Goal: Task Accomplishment & Management: Manage account settings

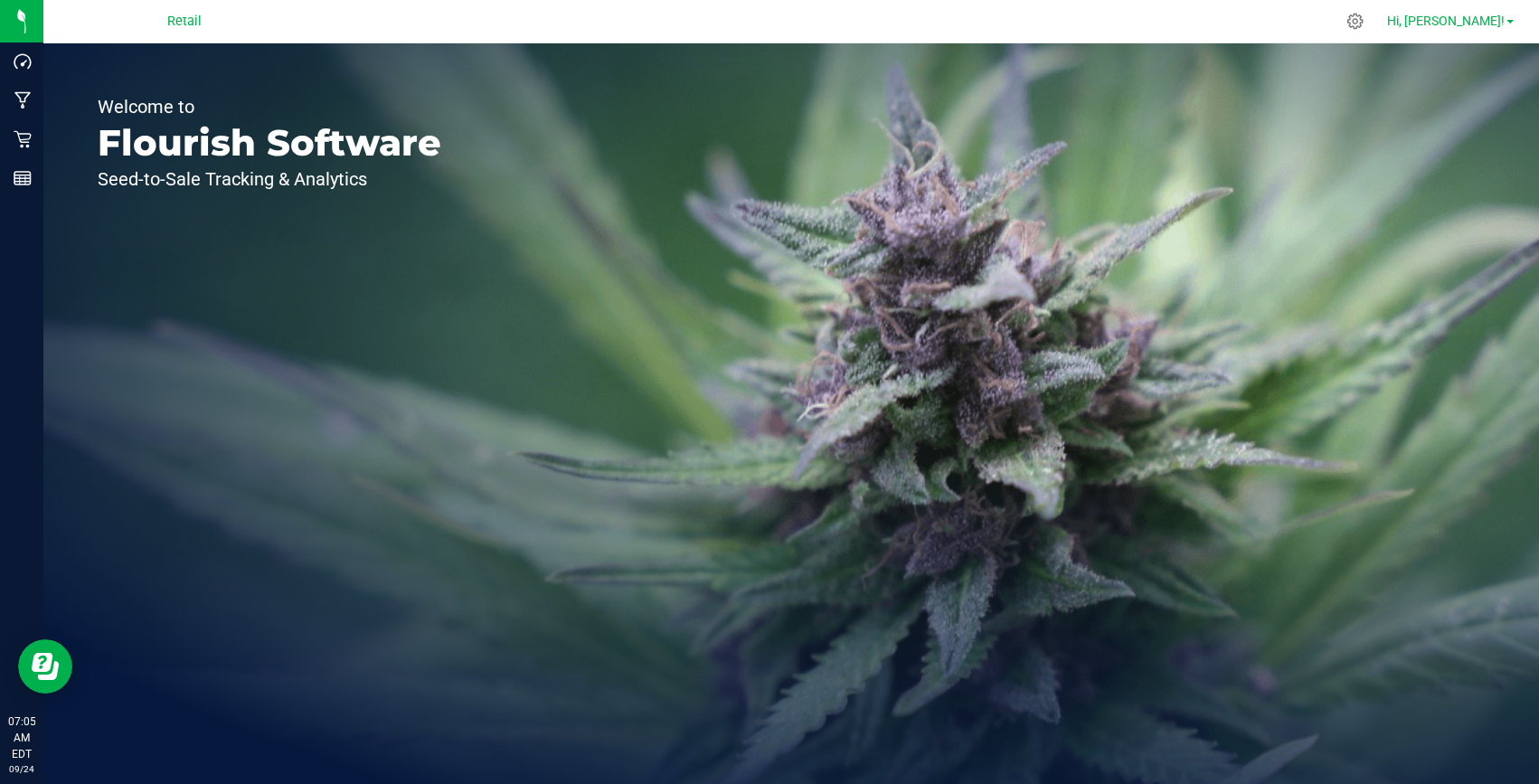
click at [1466, 12] on link "Hi, [PERSON_NAME]!" at bounding box center [1450, 21] width 141 height 19
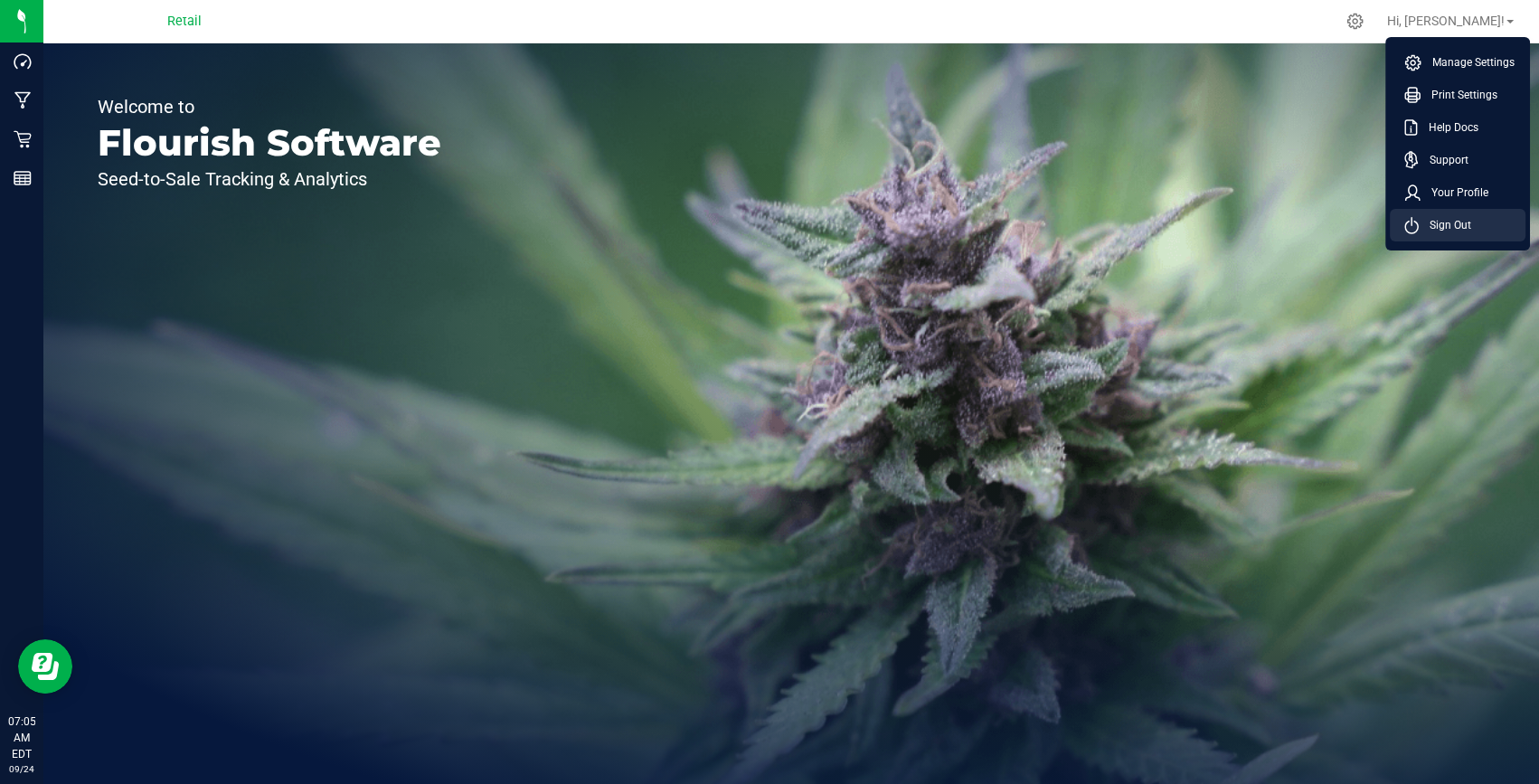
click at [1440, 225] on span "Sign Out" at bounding box center [1445, 225] width 53 height 18
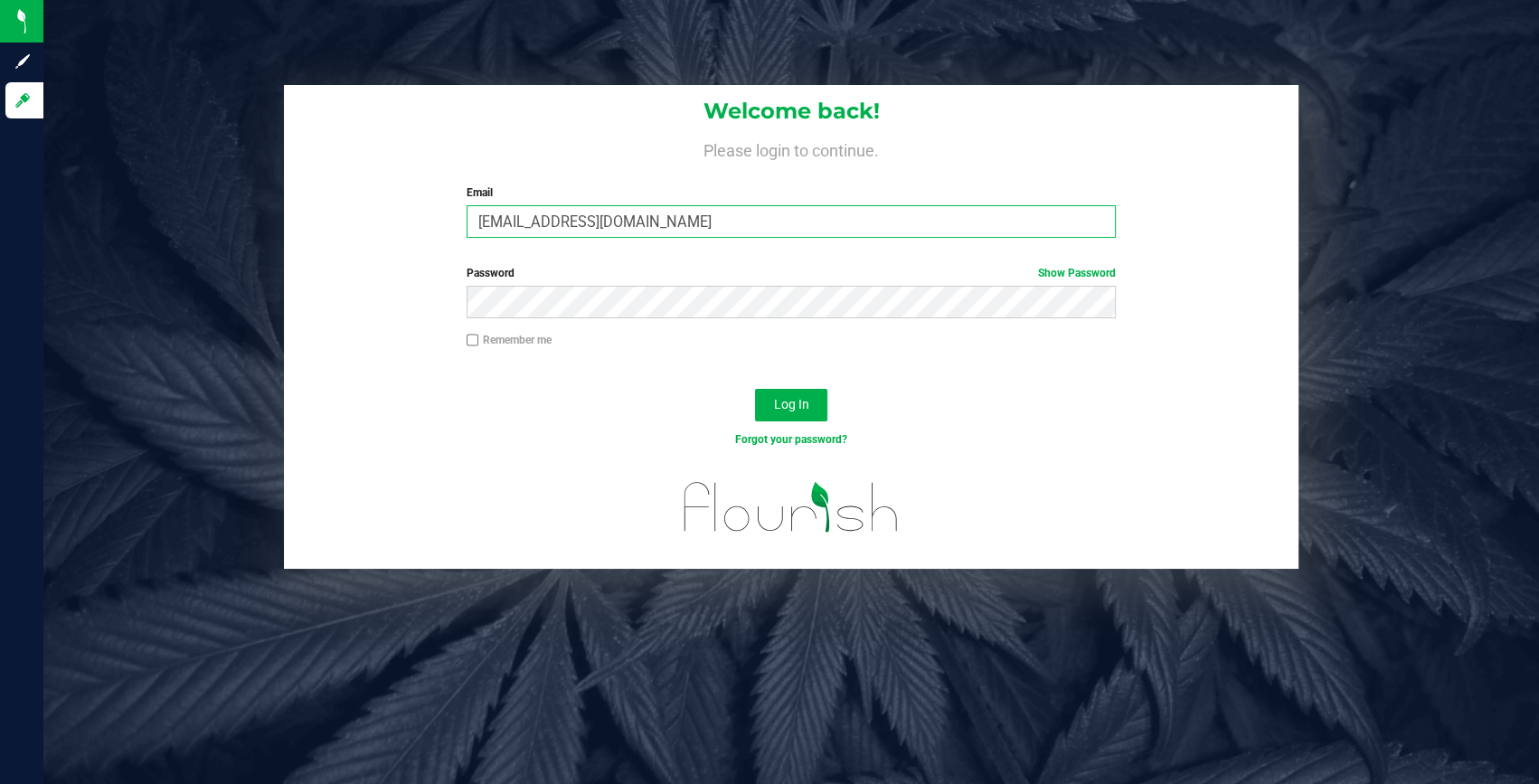
click at [557, 234] on input "[EMAIL_ADDRESS][DOMAIN_NAME]" at bounding box center [791, 221] width 649 height 33
type input "[EMAIL_ADDRESS][DOMAIN_NAME]"
click at [811, 400] on button "Log In" at bounding box center [792, 405] width 73 height 33
